Goal: Information Seeking & Learning: Check status

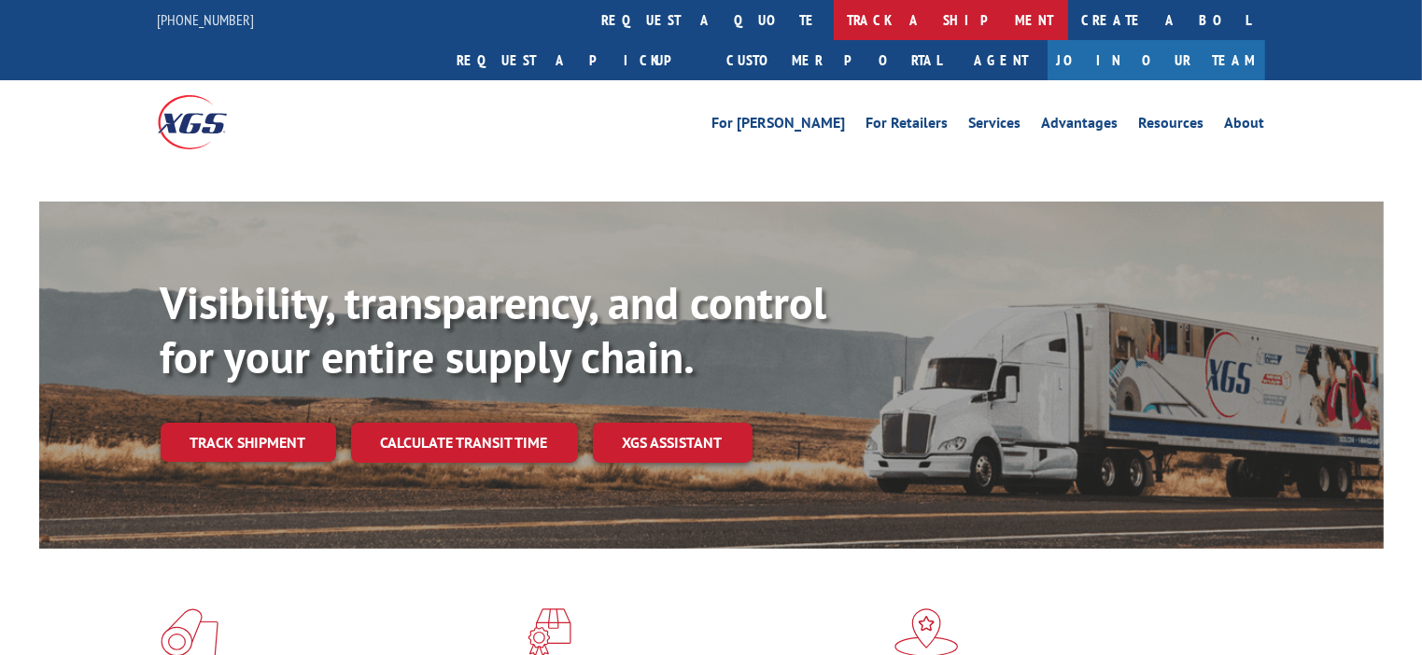
click at [834, 23] on link "track a shipment" at bounding box center [951, 20] width 234 height 40
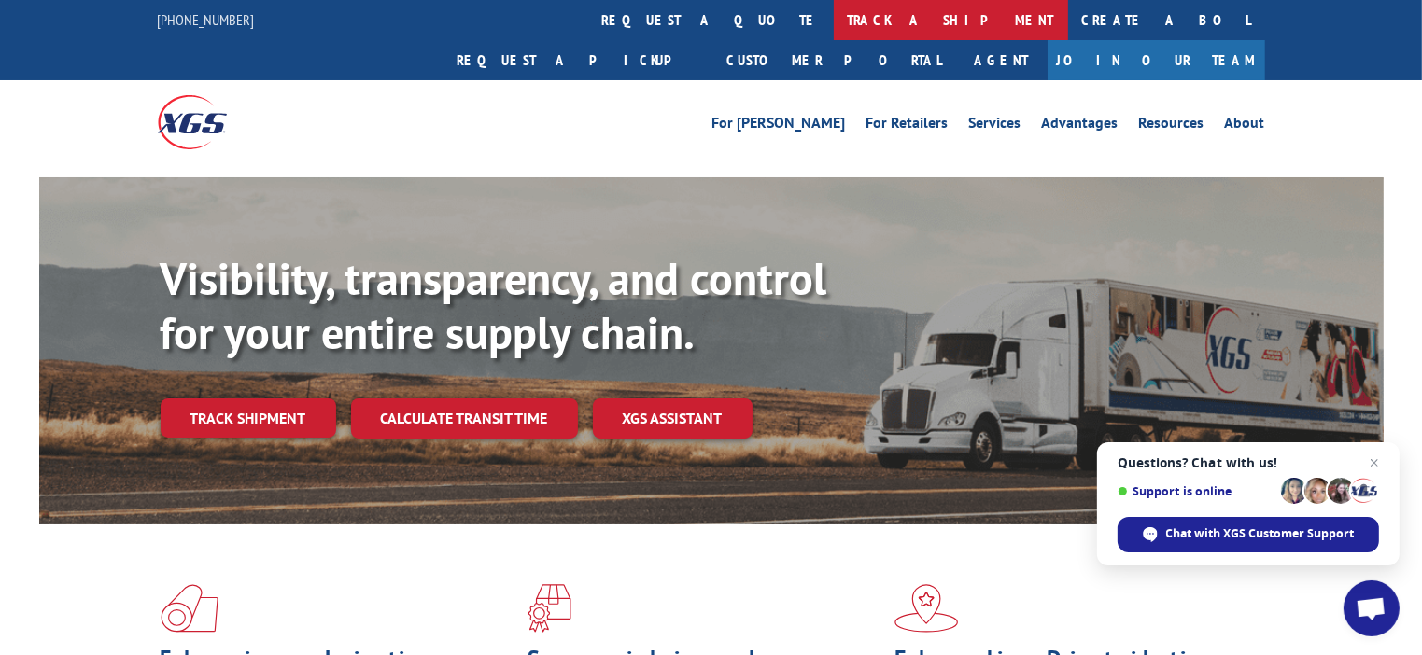
click at [834, 20] on link "track a shipment" at bounding box center [951, 20] width 234 height 40
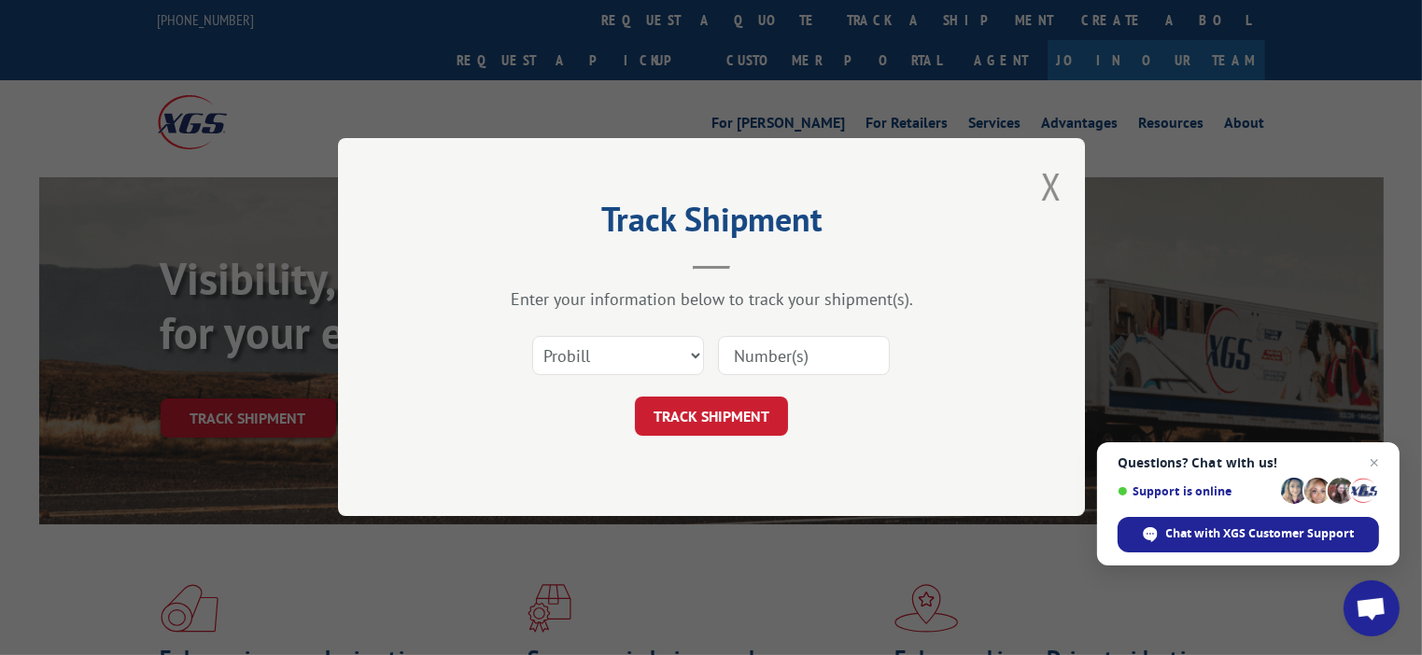
click at [810, 331] on div "Select category... Probill BOL PO" at bounding box center [711, 357] width 560 height 62
click at [783, 346] on input at bounding box center [804, 356] width 172 height 39
paste input "17444639"
type input "17444639"
click at [703, 404] on button "TRACK SHIPMENT" at bounding box center [711, 417] width 153 height 39
